Goal: Navigation & Orientation: Find specific page/section

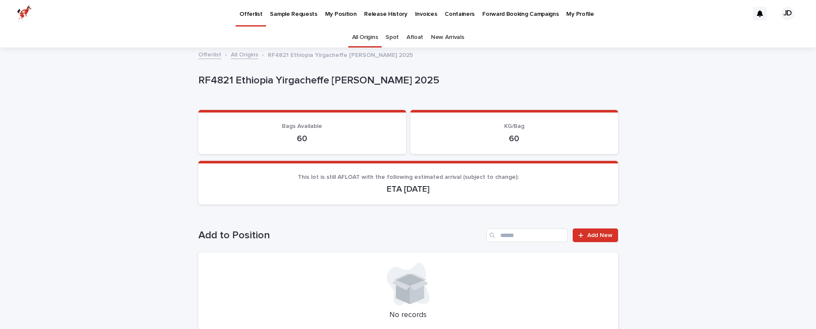
click at [244, 12] on p "Offerlist" at bounding box center [250, 9] width 23 height 18
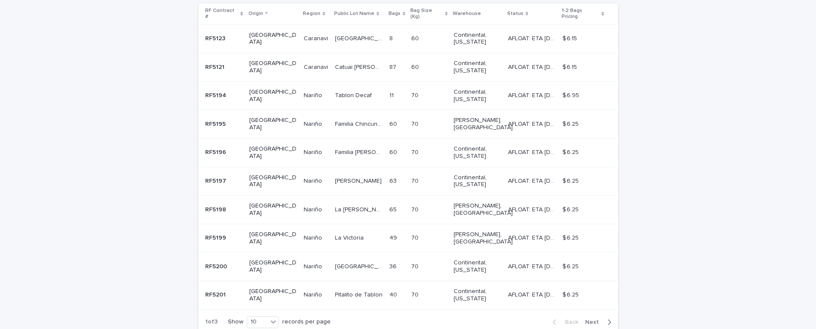
scroll to position [193, 0]
click at [598, 319] on span "Next" at bounding box center [594, 322] width 19 height 6
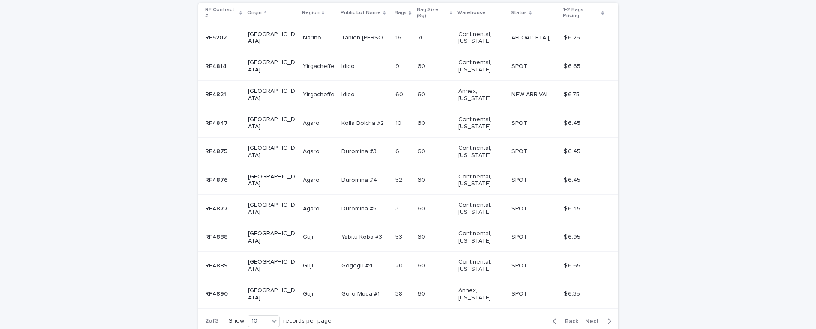
scroll to position [209, 0]
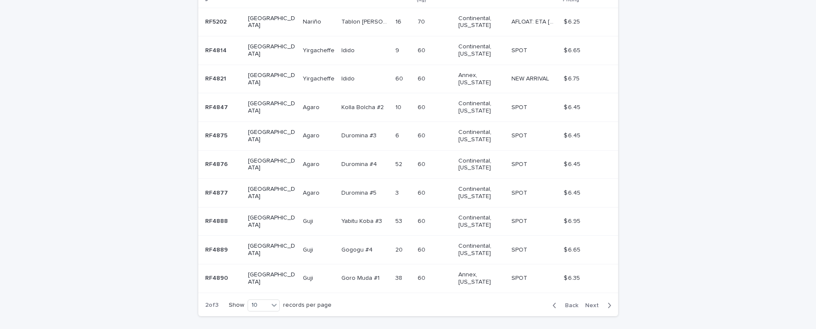
click at [603, 303] on span "Next" at bounding box center [594, 306] width 19 height 6
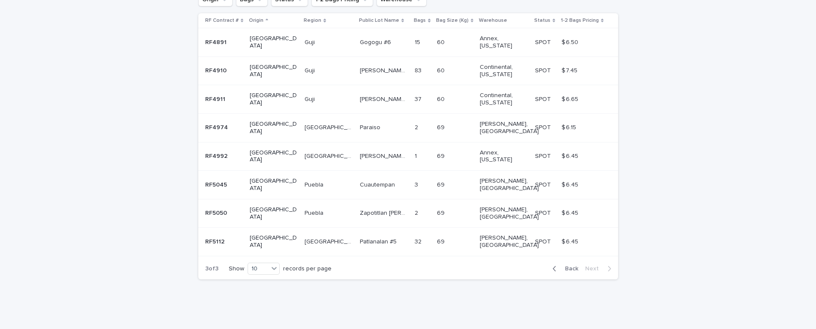
scroll to position [139, 0]
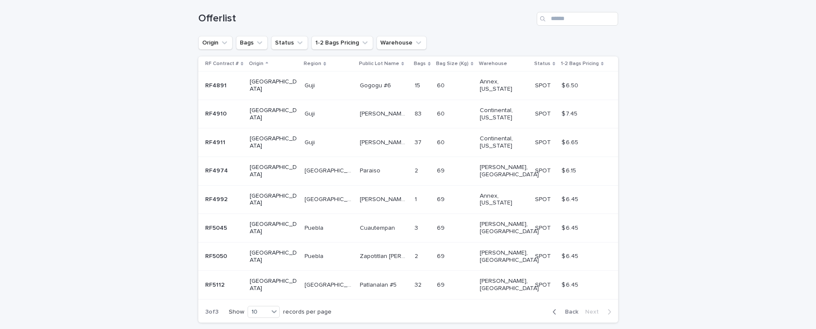
click at [571, 309] on span "Back" at bounding box center [569, 312] width 18 height 6
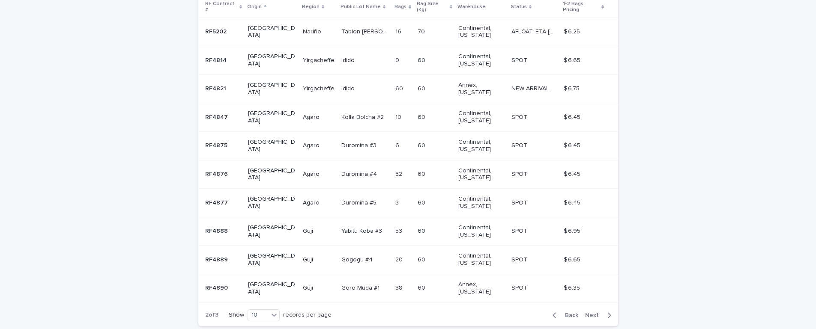
scroll to position [206, 0]
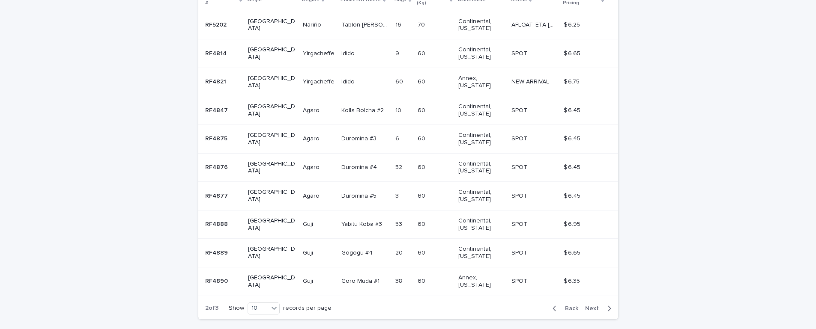
click at [565, 306] on span "Back" at bounding box center [569, 309] width 18 height 6
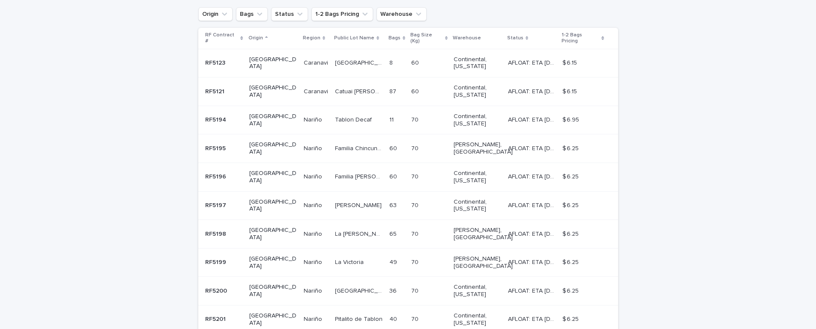
scroll to position [168, 0]
click at [346, 89] on p "Catuai [PERSON_NAME]" at bounding box center [359, 91] width 49 height 9
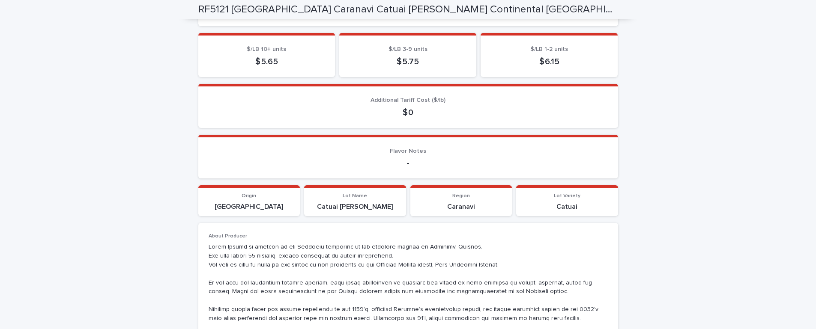
scroll to position [325, 0]
